Goal: Information Seeking & Learning: Learn about a topic

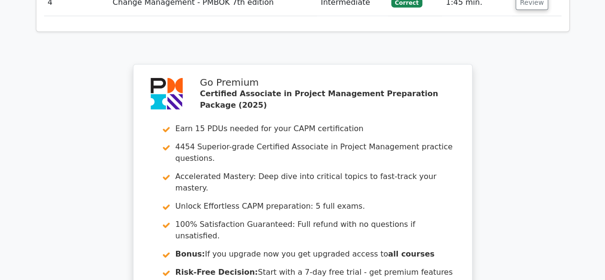
scroll to position [1513, 0]
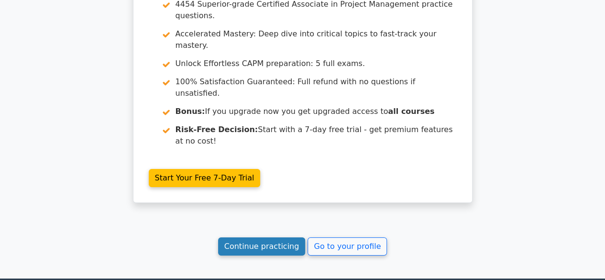
click at [277, 237] on link "Continue practicing" at bounding box center [262, 246] width 88 height 18
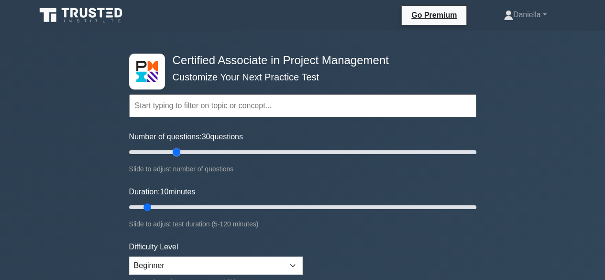
drag, startPoint x: 140, startPoint y: 151, endPoint x: 179, endPoint y: 152, distance: 39.3
type input "30"
click at [179, 152] on input "Number of questions: 30 questions" at bounding box center [302, 151] width 347 height 11
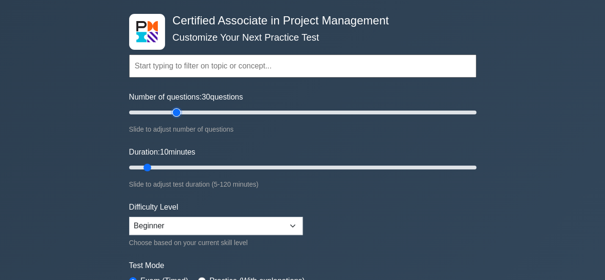
scroll to position [40, 0]
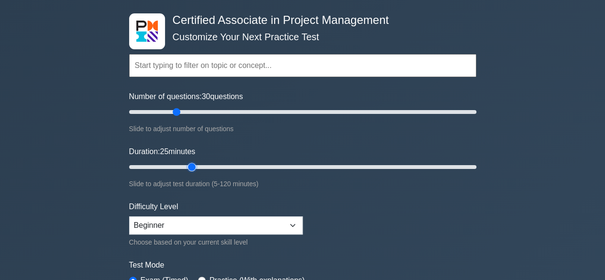
drag, startPoint x: 145, startPoint y: 165, endPoint x: 188, endPoint y: 169, distance: 43.3
type input "25"
click at [188, 169] on input "Duration: 25 minutes" at bounding box center [302, 166] width 347 height 11
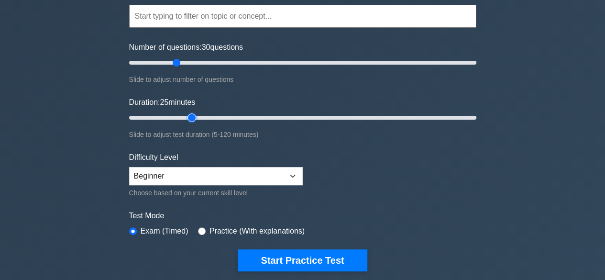
scroll to position [90, 0]
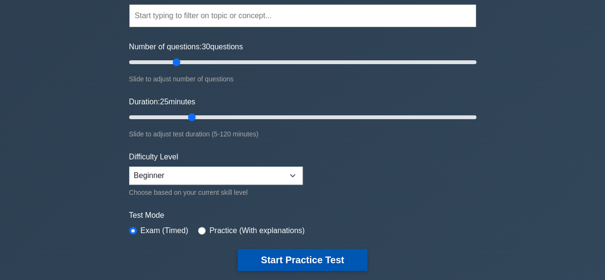
click at [281, 258] on button "Start Practice Test" at bounding box center [302, 260] width 129 height 22
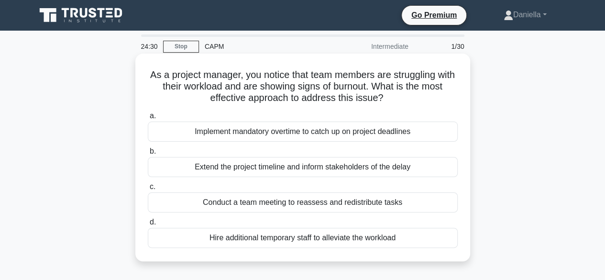
click at [322, 203] on div "Conduct a team meeting to reassess and redistribute tasks" at bounding box center [303, 202] width 310 height 20
click at [148, 190] on input "c. Conduct a team meeting to reassess and redistribute tasks" at bounding box center [148, 187] width 0 height 6
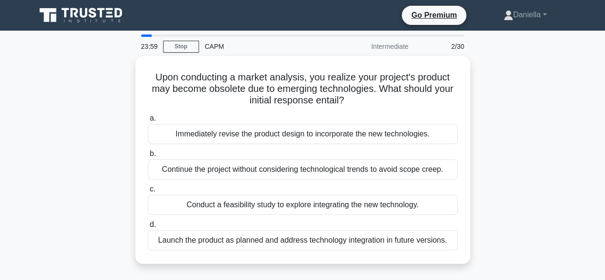
click at [322, 203] on div "Conduct a feasibility study to explore integrating the new technology." at bounding box center [303, 205] width 310 height 20
click at [148, 192] on input "c. Conduct a feasibility study to explore integrating the new technology." at bounding box center [148, 189] width 0 height 6
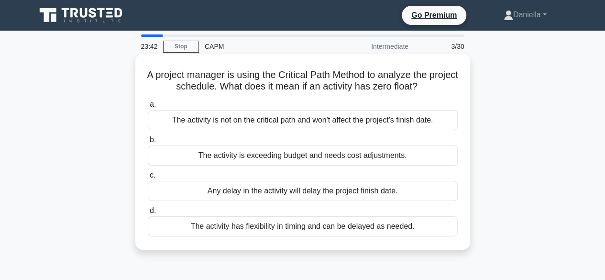
click at [319, 194] on div "Any delay in the activity will delay the project finish date." at bounding box center [303, 191] width 310 height 20
click at [148, 179] on input "c. Any delay in the activity will delay the project finish date." at bounding box center [148, 175] width 0 height 6
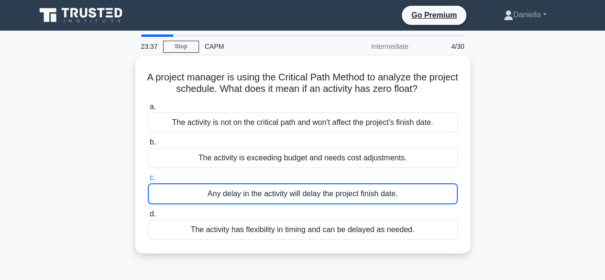
click at [521, 161] on div "A project manager is using the Critical Path Method to analyze the project sche…" at bounding box center [303, 160] width 546 height 209
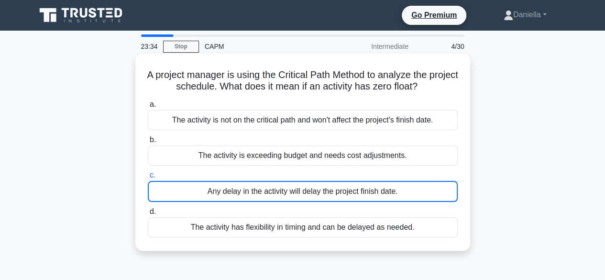
click at [398, 185] on div "Any delay in the activity will delay the project finish date." at bounding box center [303, 191] width 310 height 21
click at [148, 179] on input "c. Any delay in the activity will delay the project finish date." at bounding box center [148, 175] width 0 height 6
click at [398, 185] on div "Any delay in the activity will delay the project finish date." at bounding box center [303, 191] width 310 height 21
click at [148, 179] on input "c. Any delay in the activity will delay the project finish date." at bounding box center [148, 175] width 0 height 6
click at [398, 185] on div "Any delay in the activity will delay the project finish date." at bounding box center [303, 191] width 310 height 21
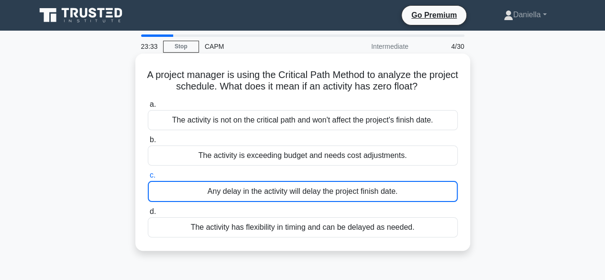
click at [148, 179] on input "c. Any delay in the activity will delay the project finish date." at bounding box center [148, 175] width 0 height 6
click at [384, 193] on div "Any delay in the activity will delay the project finish date." at bounding box center [303, 191] width 310 height 21
click at [148, 179] on input "c. Any delay in the activity will delay the project finish date." at bounding box center [148, 175] width 0 height 6
click at [384, 193] on div "Any delay in the activity will delay the project finish date." at bounding box center [303, 191] width 310 height 21
click at [148, 179] on input "c. Any delay in the activity will delay the project finish date." at bounding box center [148, 175] width 0 height 6
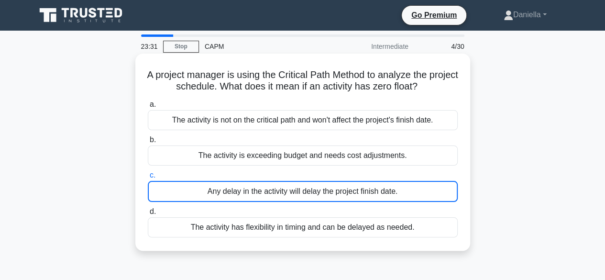
click at [384, 193] on div "Any delay in the activity will delay the project finish date." at bounding box center [303, 191] width 310 height 21
click at [148, 179] on input "c. Any delay in the activity will delay the project finish date." at bounding box center [148, 175] width 0 height 6
click at [384, 193] on div "Any delay in the activity will delay the project finish date." at bounding box center [303, 191] width 310 height 21
click at [148, 179] on input "c. Any delay in the activity will delay the project finish date." at bounding box center [148, 175] width 0 height 6
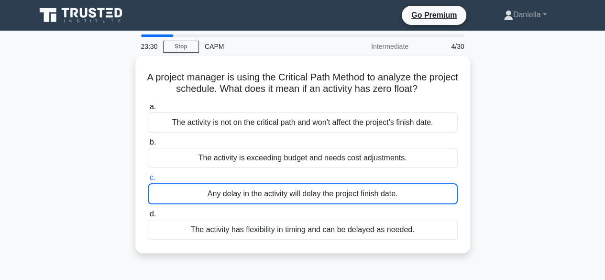
click at [478, 163] on div "A project manager is using the Critical Path Method to analyze the project sche…" at bounding box center [303, 160] width 546 height 209
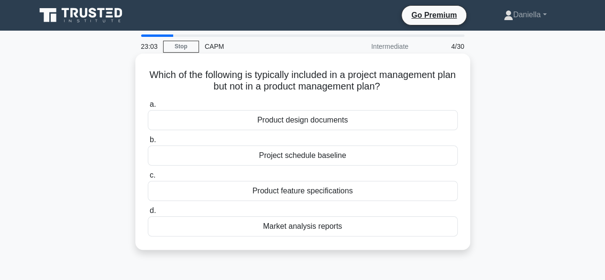
click at [271, 156] on div "Project schedule baseline" at bounding box center [303, 155] width 310 height 20
click at [148, 143] on input "b. Project schedule baseline" at bounding box center [148, 140] width 0 height 6
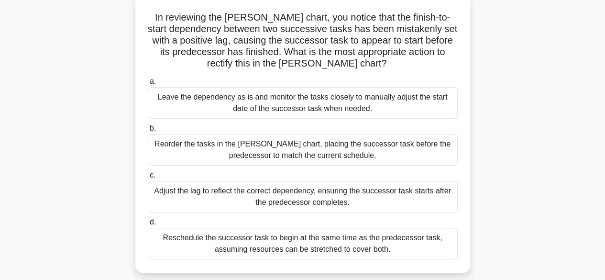
scroll to position [58, 0]
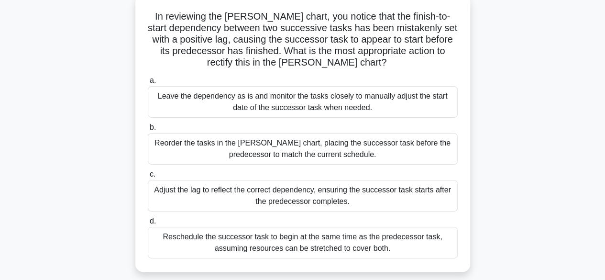
click at [357, 202] on div "Adjust the lag to reflect the correct dependency, ensuring the successor task s…" at bounding box center [303, 196] width 310 height 32
click at [148, 178] on input "c. Adjust the lag to reflect the correct dependency, ensuring the successor tas…" at bounding box center [148, 174] width 0 height 6
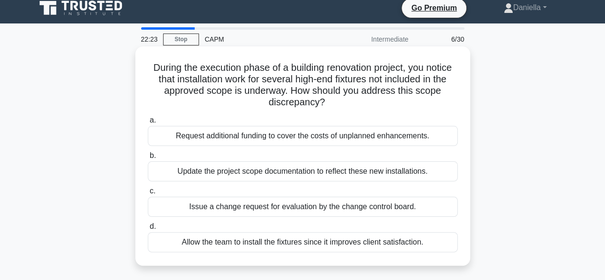
scroll to position [0, 0]
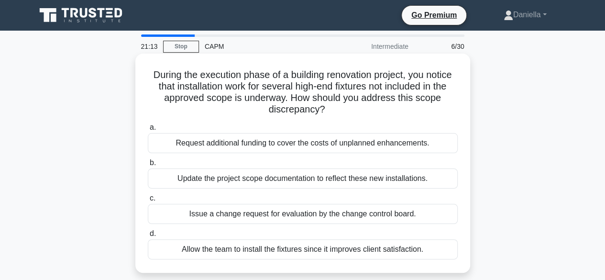
click at [367, 208] on div "Issue a change request for evaluation by the change control board." at bounding box center [303, 214] width 310 height 20
click at [148, 201] on input "c. Issue a change request for evaluation by the change control board." at bounding box center [148, 198] width 0 height 6
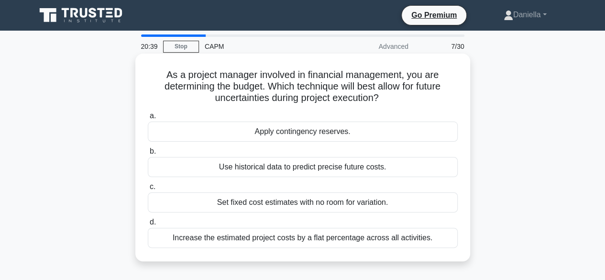
click at [397, 127] on div "Apply contingency reserves." at bounding box center [303, 132] width 310 height 20
click at [148, 119] on input "a. Apply contingency reserves." at bounding box center [148, 116] width 0 height 6
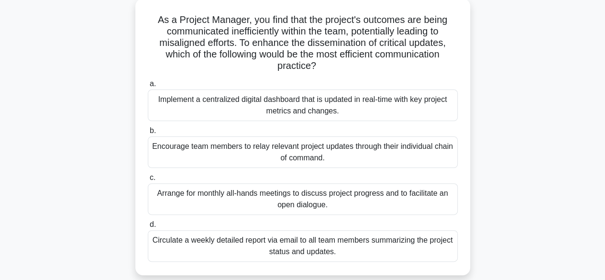
scroll to position [61, 0]
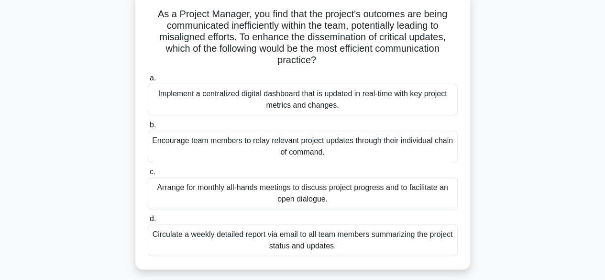
click at [398, 100] on div "Implement a centralized digital dashboard that is updated in real-time with key…" at bounding box center [303, 100] width 310 height 32
click at [148, 81] on input "a. Implement a centralized digital dashboard that is updated in real-time with …" at bounding box center [148, 78] width 0 height 6
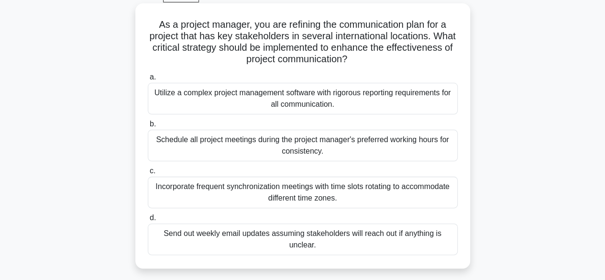
scroll to position [51, 0]
click at [364, 197] on div "Incorporate frequent synchronization meetings with time slots rotating to accom…" at bounding box center [303, 192] width 310 height 32
click at [148, 174] on input "c. Incorporate frequent synchronization meetings with time slots rotating to ac…" at bounding box center [148, 171] width 0 height 6
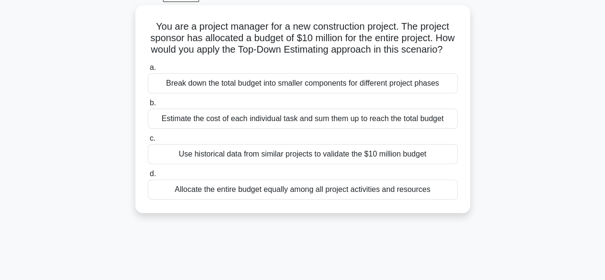
scroll to position [0, 0]
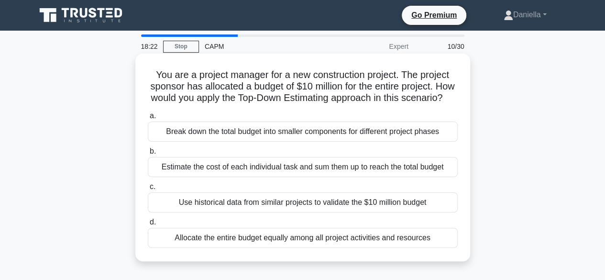
click at [341, 212] on div "Use historical data from similar projects to validate the $10 million budget" at bounding box center [303, 202] width 310 height 20
click at [148, 190] on input "c. Use historical data from similar projects to validate the $10 million budget" at bounding box center [148, 187] width 0 height 6
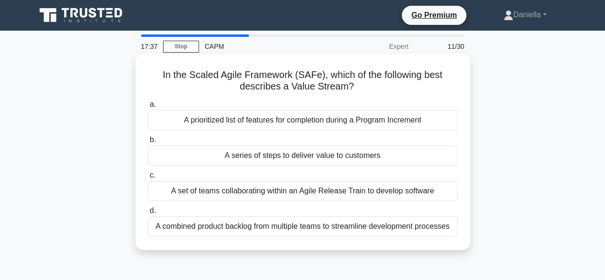
click at [383, 153] on div "A series of steps to deliver value to customers" at bounding box center [303, 155] width 310 height 20
click at [148, 143] on input "b. A series of steps to deliver value to customers" at bounding box center [148, 140] width 0 height 6
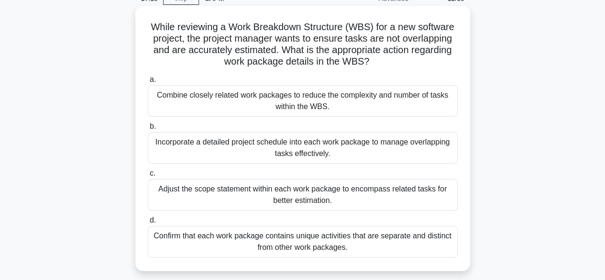
scroll to position [54, 0]
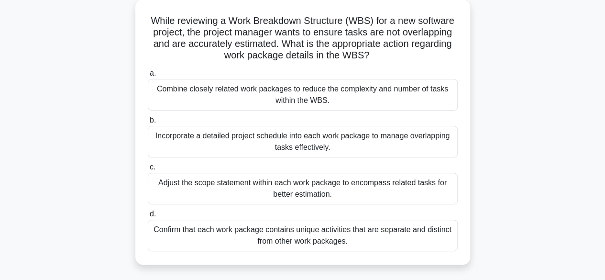
click at [417, 87] on div "Combine closely related work packages to reduce the complexity and number of ta…" at bounding box center [303, 95] width 310 height 32
click at [148, 77] on input "a. Combine closely related work packages to reduce the complexity and number of…" at bounding box center [148, 73] width 0 height 6
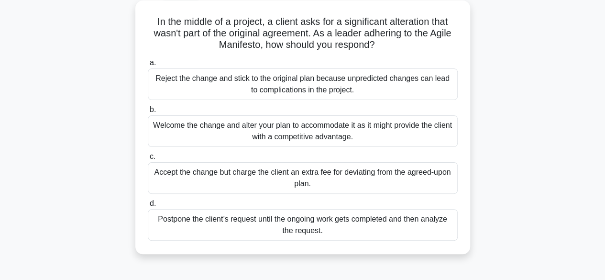
scroll to position [54, 0]
click at [400, 132] on div "Welcome the change and alter your plan to accommodate it as it might provide th…" at bounding box center [303, 131] width 310 height 32
click at [148, 112] on input "b. Welcome the change and alter your plan to accommodate it as it might provide…" at bounding box center [148, 109] width 0 height 6
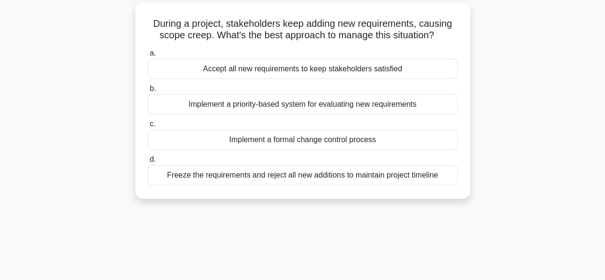
scroll to position [0, 0]
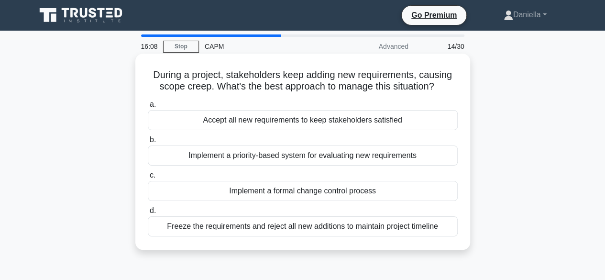
click at [380, 192] on div "Implement a formal change control process" at bounding box center [303, 191] width 310 height 20
click at [148, 179] on input "c. Implement a formal change control process" at bounding box center [148, 175] width 0 height 6
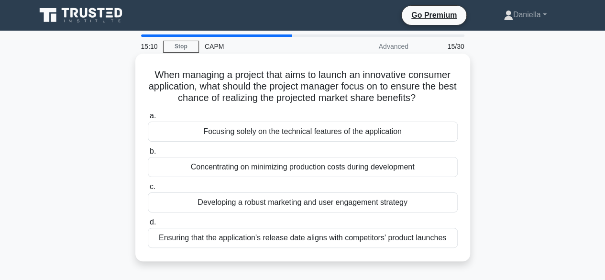
click at [372, 205] on div "Developing a robust marketing and user engagement strategy" at bounding box center [303, 202] width 310 height 20
click at [148, 190] on input "c. Developing a robust marketing and user engagement strategy" at bounding box center [148, 187] width 0 height 6
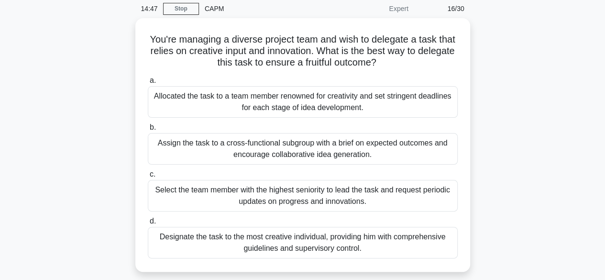
scroll to position [38, 0]
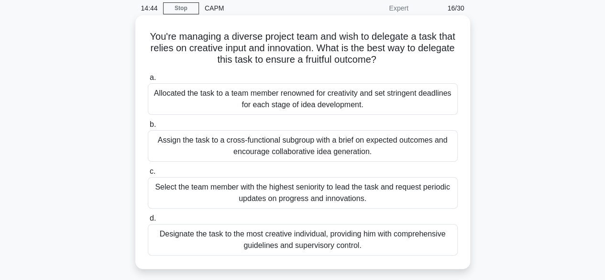
click at [388, 145] on div "Assign the task to a cross-functional subgroup with a brief on expected outcome…" at bounding box center [303, 146] width 310 height 32
click at [148, 128] on input "b. Assign the task to a cross-functional subgroup with a brief on expected outc…" at bounding box center [148, 125] width 0 height 6
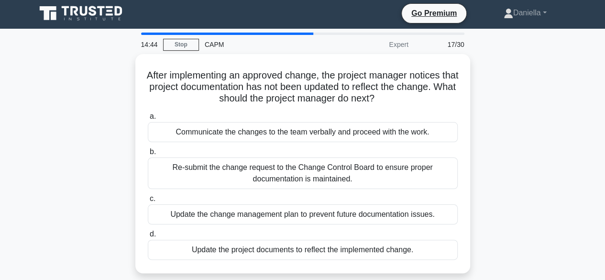
scroll to position [0, 0]
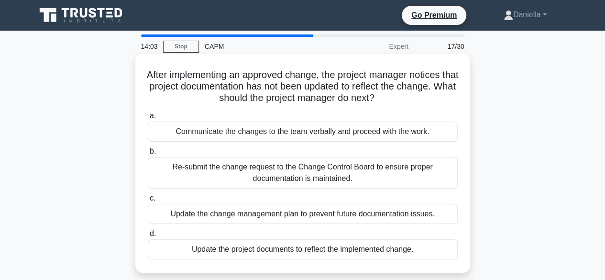
click at [368, 209] on div "Update the change management plan to prevent future documentation issues." at bounding box center [303, 214] width 310 height 20
click at [148, 201] on input "c. Update the change management plan to prevent future documentation issues." at bounding box center [148, 198] width 0 height 6
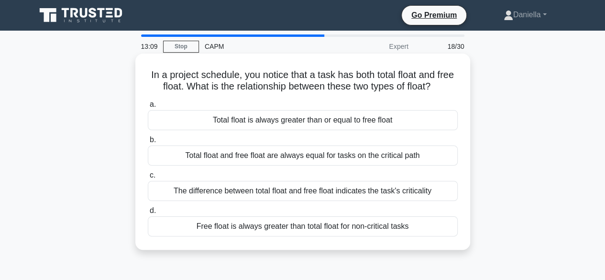
click at [399, 119] on div "Total float is always greater than or equal to free float" at bounding box center [303, 120] width 310 height 20
click at [148, 108] on input "a. Total float is always greater than or equal to free float" at bounding box center [148, 104] width 0 height 6
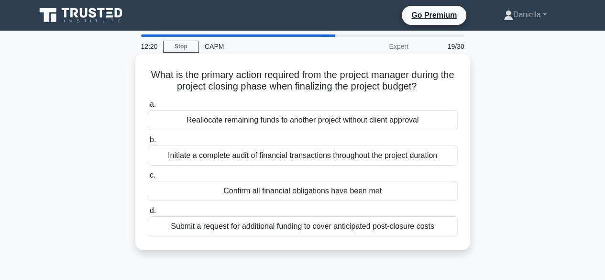
click at [371, 194] on div "Confirm all financial obligations have been met" at bounding box center [303, 191] width 310 height 20
click at [148, 179] on input "c. Confirm all financial obligations have been met" at bounding box center [148, 175] width 0 height 6
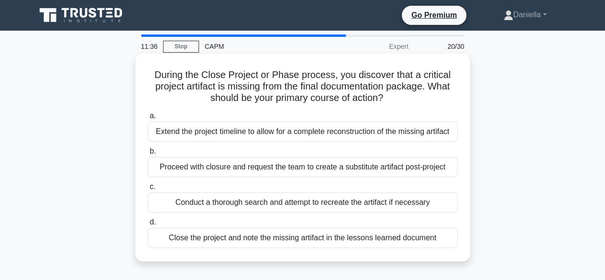
click at [358, 237] on div "Close the project and note the missing artifact in the lessons learned document" at bounding box center [303, 238] width 310 height 20
click at [148, 225] on input "d. Close the project and note the missing artifact in the lessons learned docum…" at bounding box center [148, 222] width 0 height 6
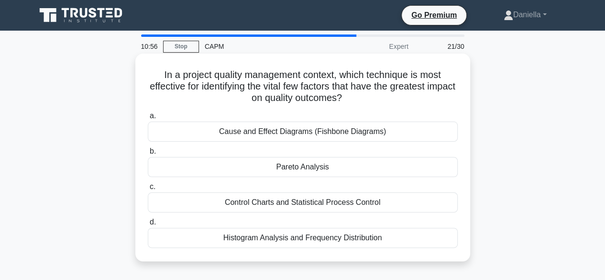
click at [412, 134] on div "Cause and Effect Diagrams (Fishbone Diagrams)" at bounding box center [303, 132] width 310 height 20
click at [148, 119] on input "a. Cause and Effect Diagrams (Fishbone Diagrams)" at bounding box center [148, 116] width 0 height 6
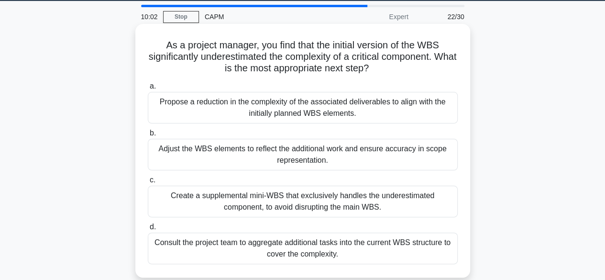
scroll to position [31, 0]
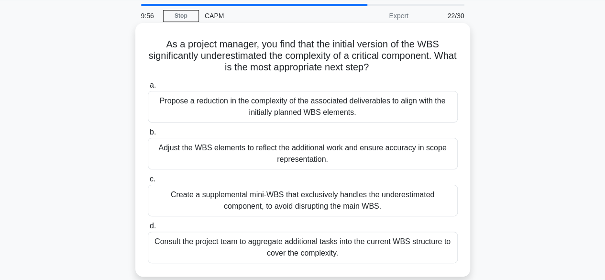
click at [391, 153] on div "Adjust the WBS elements to reflect the additional work and ensure accuracy in s…" at bounding box center [303, 154] width 310 height 32
click at [148, 135] on input "b. Adjust the WBS elements to reflect the additional work and ensure accuracy i…" at bounding box center [148, 132] width 0 height 6
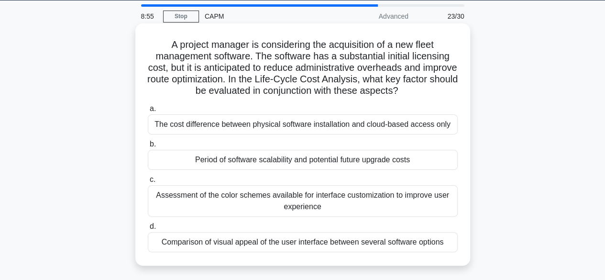
scroll to position [31, 0]
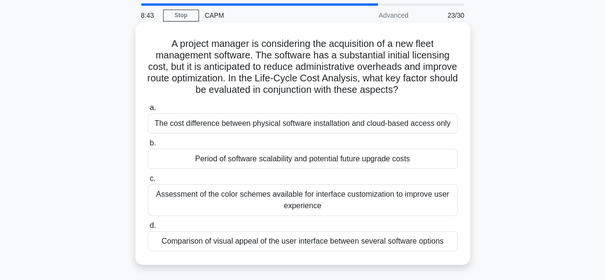
click at [403, 159] on div "Period of software scalability and potential future upgrade costs" at bounding box center [303, 159] width 310 height 20
click at [148, 146] on input "b. Period of software scalability and potential future upgrade costs" at bounding box center [148, 143] width 0 height 6
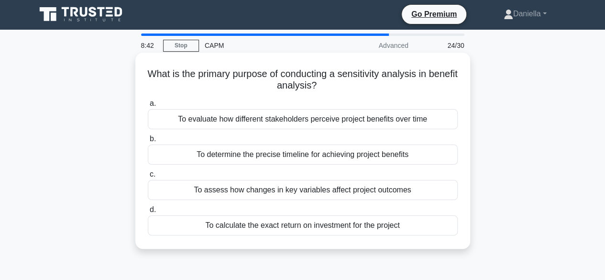
scroll to position [0, 0]
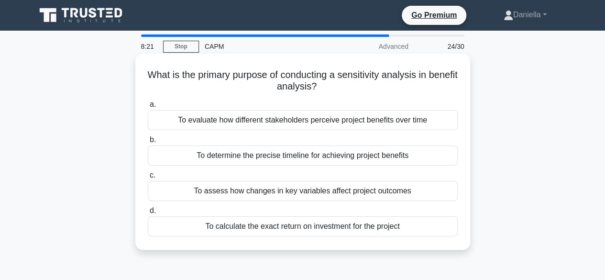
click at [402, 193] on div "To assess how changes in key variables affect project outcomes" at bounding box center [303, 191] width 310 height 20
click at [148, 179] on input "c. To assess how changes in key variables affect project outcomes" at bounding box center [148, 175] width 0 height 6
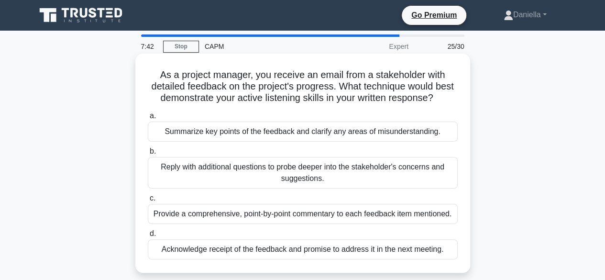
click at [419, 134] on div "Summarize key points of the feedback and clarify any areas of misunderstanding." at bounding box center [303, 132] width 310 height 20
click at [148, 119] on input "a. Summarize key points of the feedback and clarify any areas of misunderstandi…" at bounding box center [148, 116] width 0 height 6
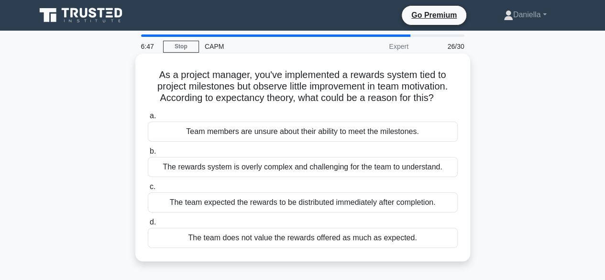
click at [382, 242] on div "The team does not value the rewards offered as much as expected." at bounding box center [303, 238] width 310 height 20
click at [148, 225] on input "d. The team does not value the rewards offered as much as expected." at bounding box center [148, 222] width 0 height 6
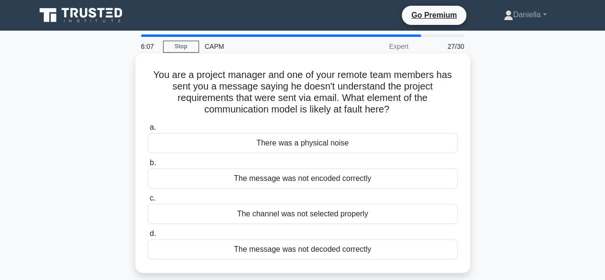
click at [402, 213] on div "The channel was not selected properly" at bounding box center [303, 214] width 310 height 20
click at [148, 201] on input "c. The channel was not selected properly" at bounding box center [148, 198] width 0 height 6
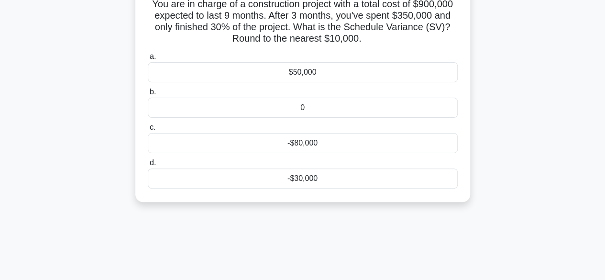
scroll to position [61, 0]
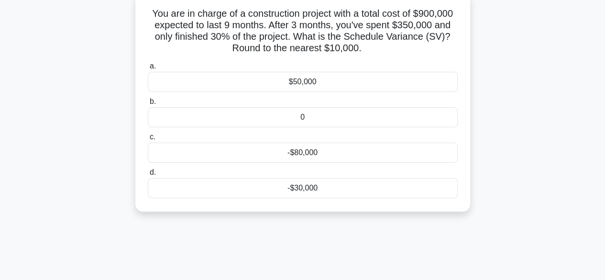
click at [419, 155] on div "-$80,000" at bounding box center [303, 153] width 310 height 20
click at [148, 140] on input "c. -$80,000" at bounding box center [148, 137] width 0 height 6
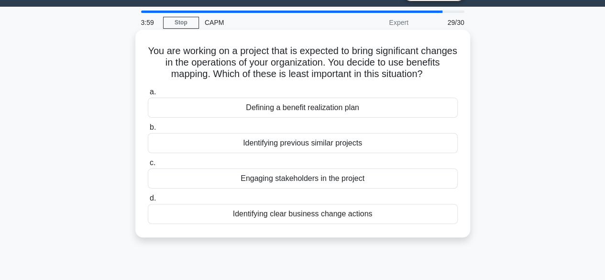
scroll to position [24, 0]
click at [438, 153] on div "Identifying previous similar projects" at bounding box center [303, 143] width 310 height 20
click at [148, 130] on input "b. Identifying previous similar projects" at bounding box center [148, 127] width 0 height 6
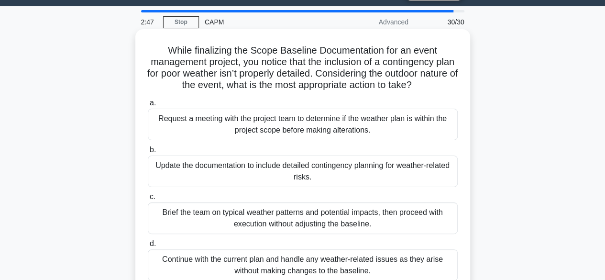
scroll to position [27, 0]
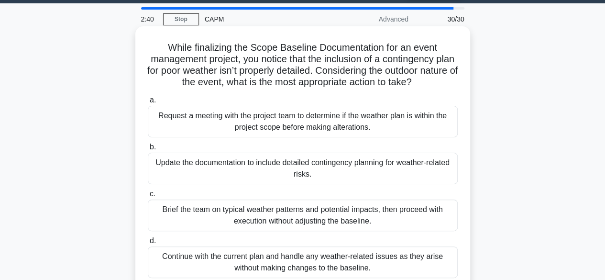
click at [439, 174] on div "Update the documentation to include detailed contingency planning for weather-r…" at bounding box center [303, 169] width 310 height 32
click at [148, 150] on input "b. Update the documentation to include detailed contingency planning for weathe…" at bounding box center [148, 147] width 0 height 6
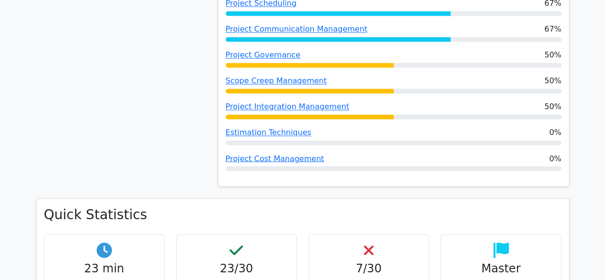
scroll to position [768, 0]
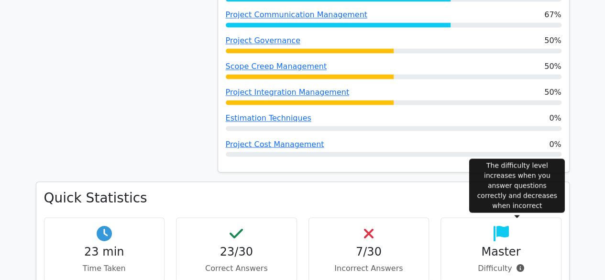
click at [516, 264] on icon at bounding box center [520, 268] width 8 height 8
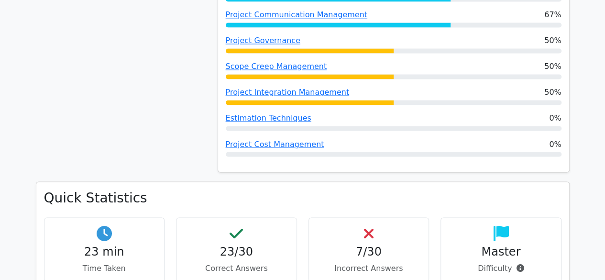
click at [392, 245] on h4 "7/30" at bounding box center [369, 252] width 105 height 14
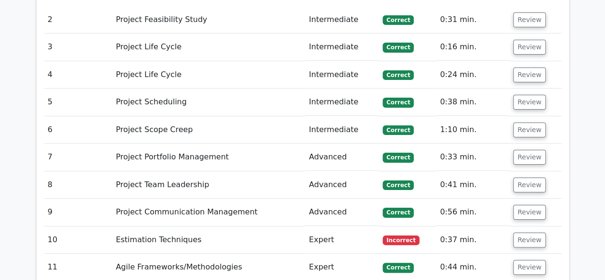
scroll to position [1819, 0]
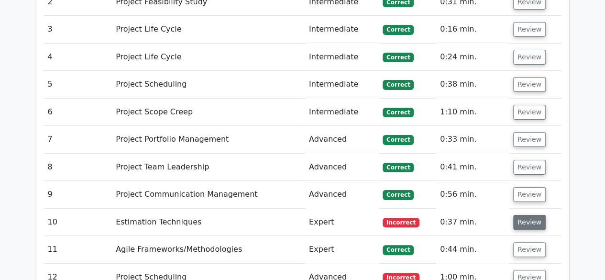
click at [519, 215] on button "Review" at bounding box center [530, 222] width 33 height 15
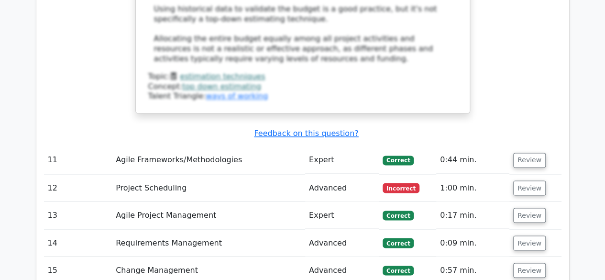
scroll to position [2545, 0]
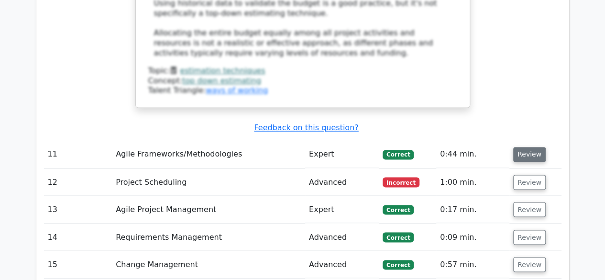
click at [536, 147] on button "Review" at bounding box center [530, 154] width 33 height 15
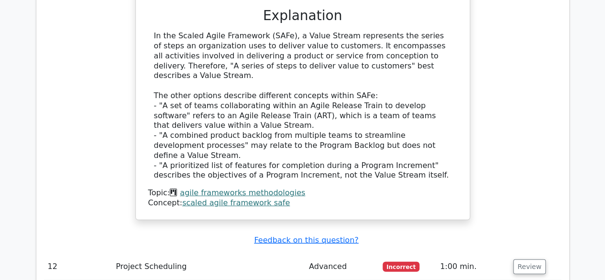
scroll to position [2900, 0]
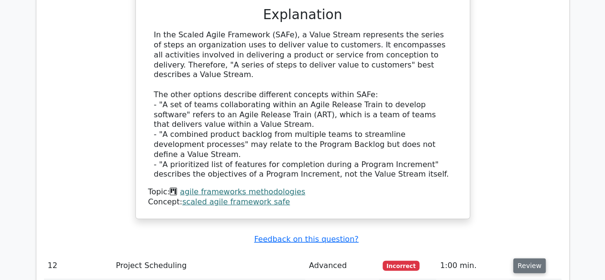
click at [532, 258] on button "Review" at bounding box center [530, 265] width 33 height 15
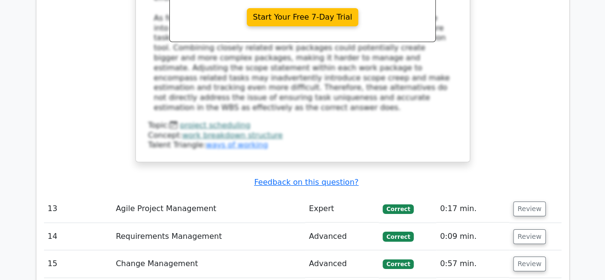
scroll to position [3507, 0]
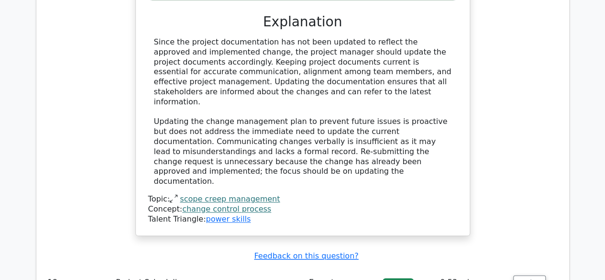
scroll to position [4041, 0]
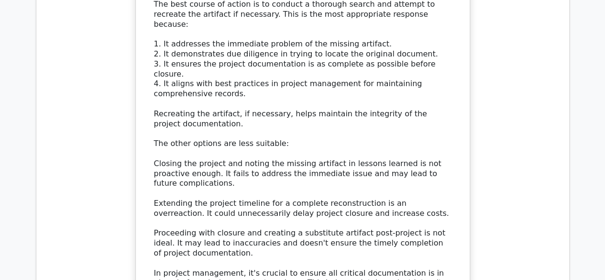
scroll to position [4642, 0]
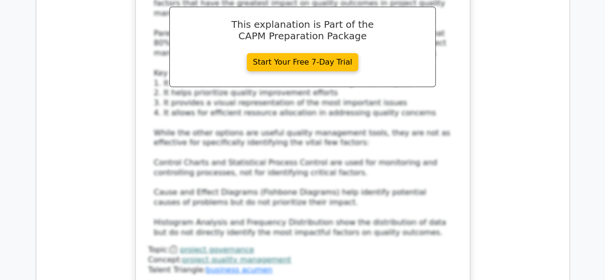
scroll to position [5293, 0]
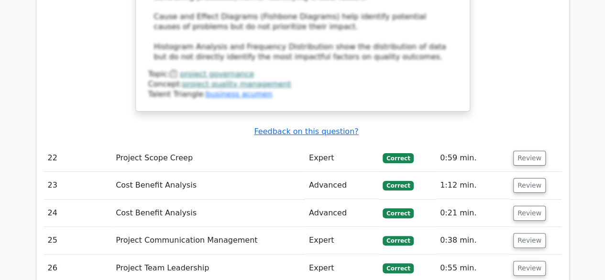
scroll to position [5465, 0]
